Goal: Browse casually

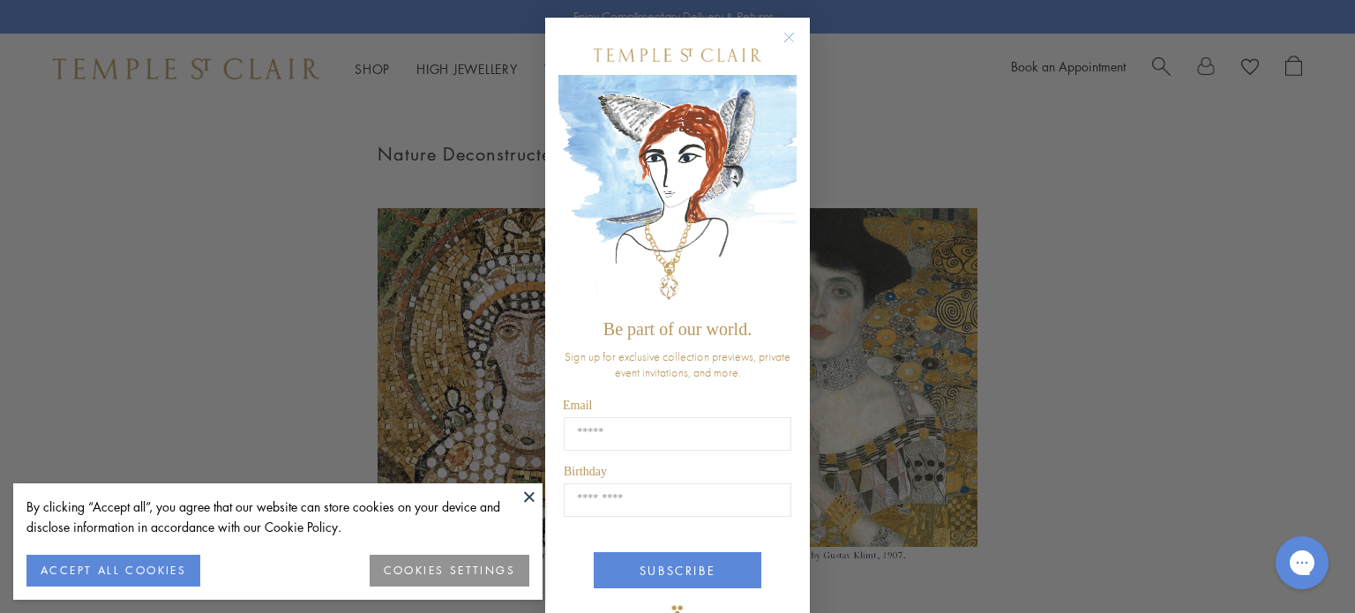
click at [785, 34] on circle "Close dialog" at bounding box center [789, 37] width 21 height 21
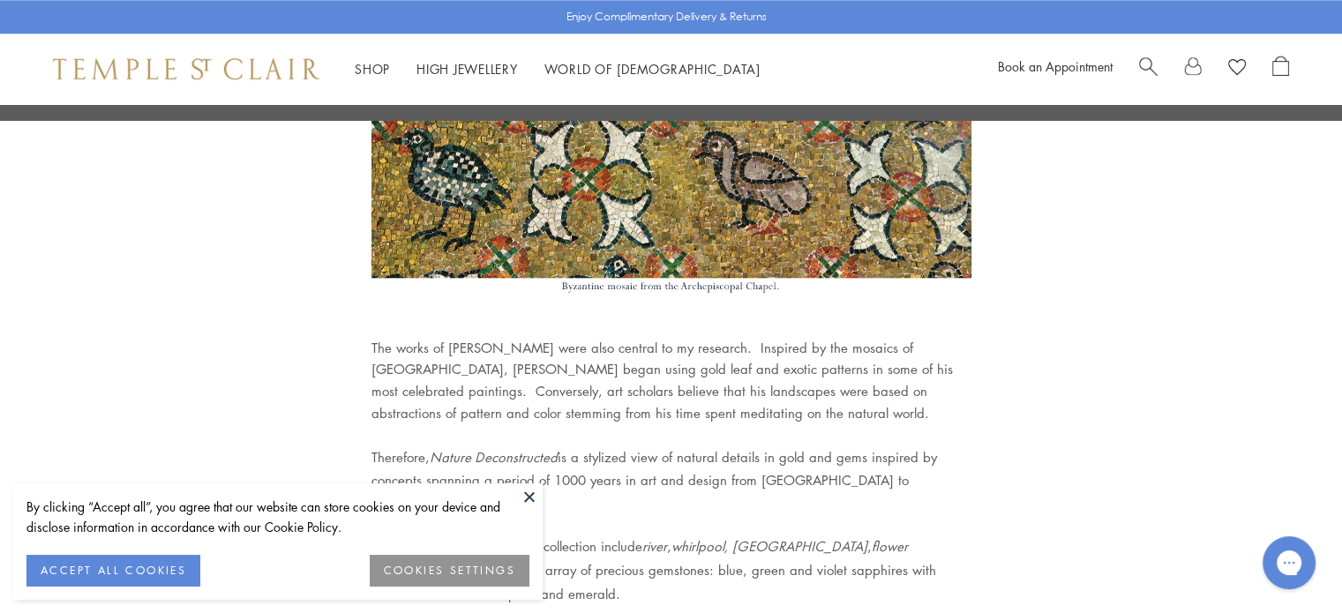
scroll to position [1958, 0]
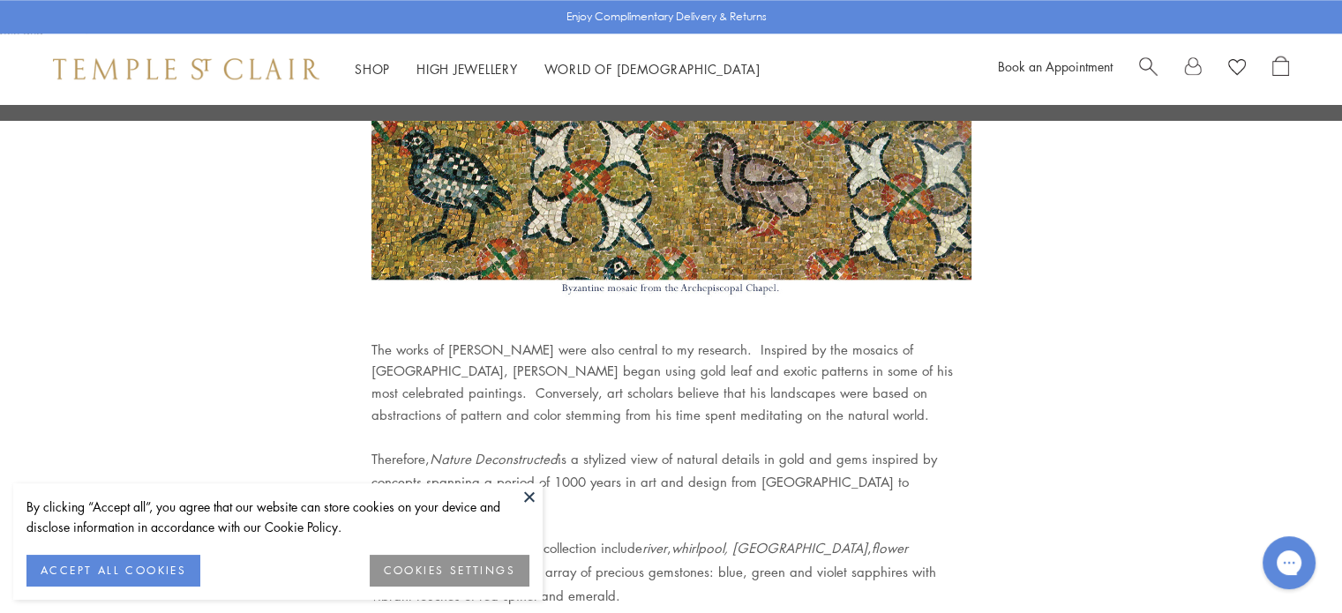
click at [603, 264] on img at bounding box center [671, 120] width 600 height 358
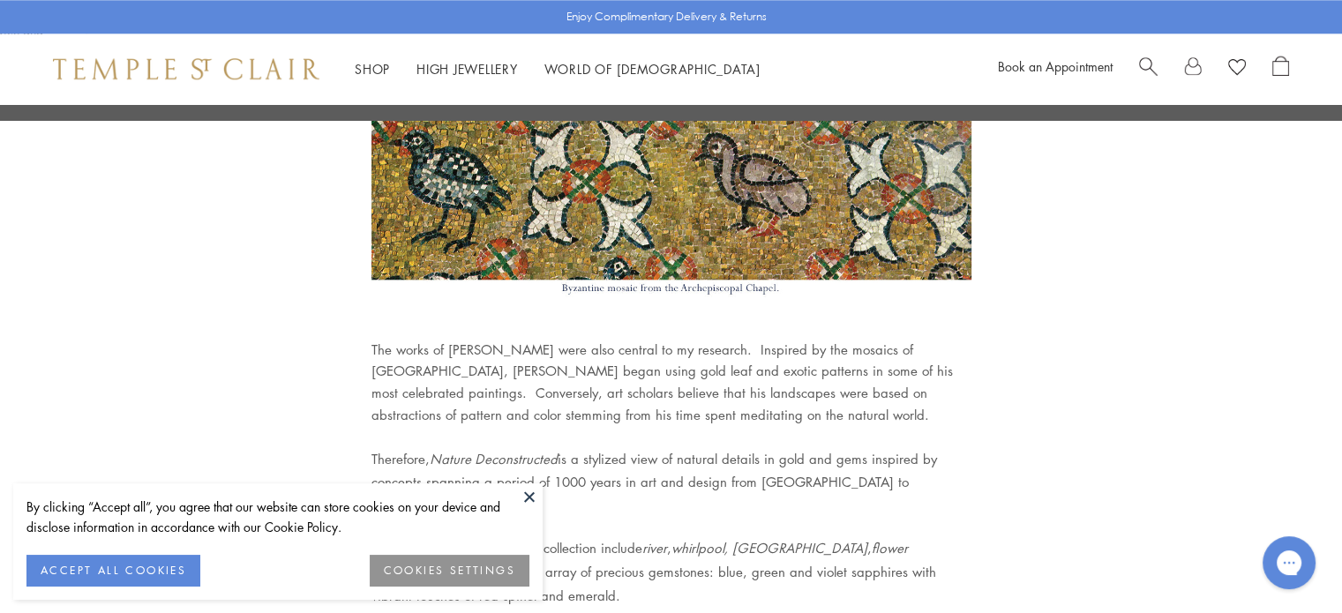
click at [603, 264] on img at bounding box center [671, 120] width 600 height 358
